Goal: Check status

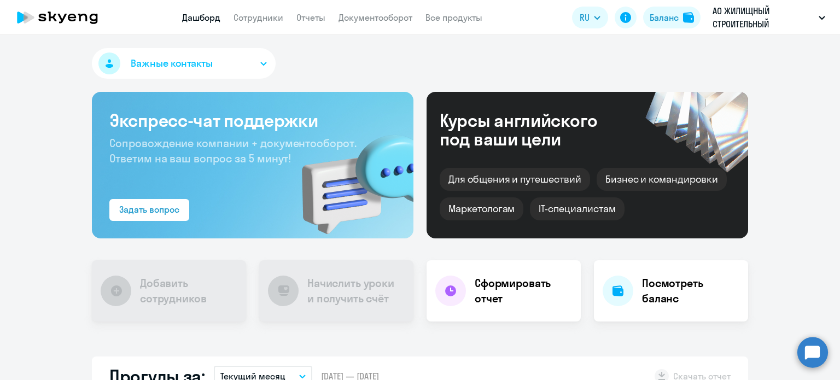
select select "30"
click at [264, 15] on link "Сотрудники" at bounding box center [259, 17] width 50 height 11
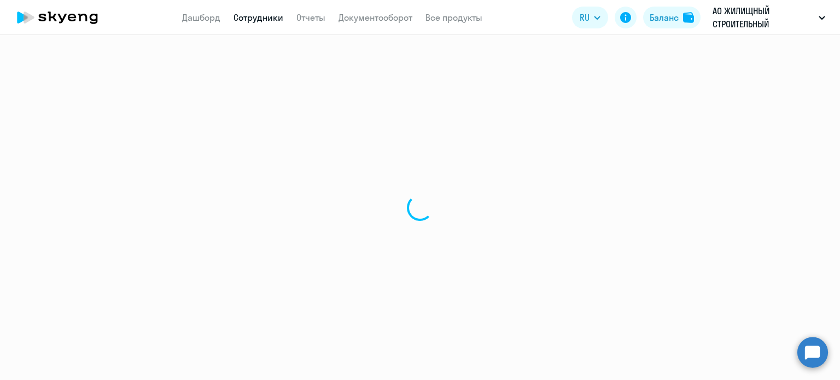
select select "30"
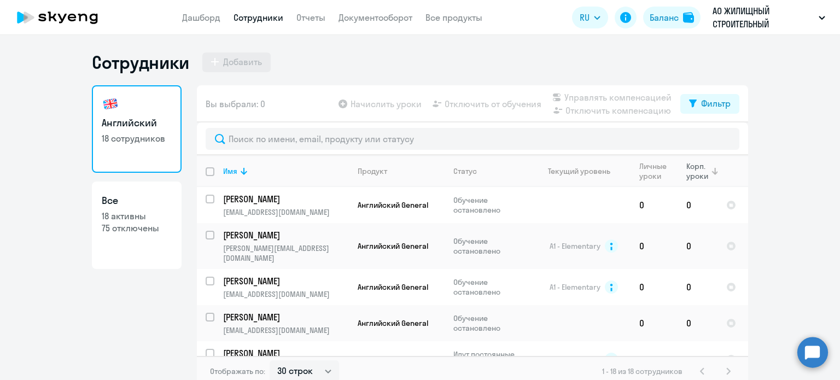
click at [696, 179] on div "Корп. уроки" at bounding box center [698, 171] width 24 height 20
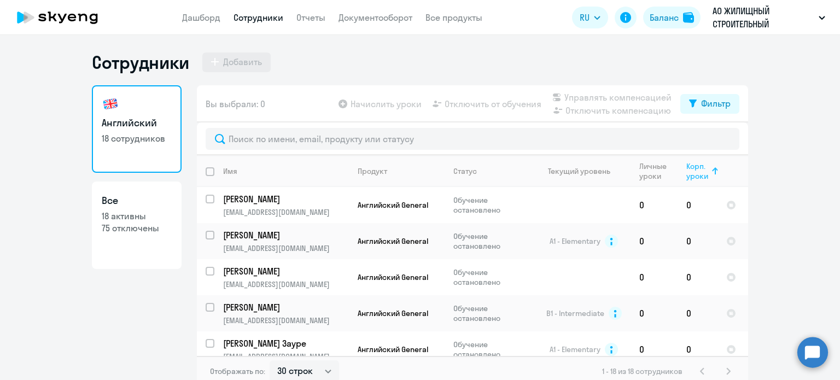
click at [696, 176] on div "Корп. уроки" at bounding box center [698, 171] width 24 height 20
click at [679, 13] on button "Баланс" at bounding box center [671, 18] width 57 height 22
